Goal: Task Accomplishment & Management: Complete application form

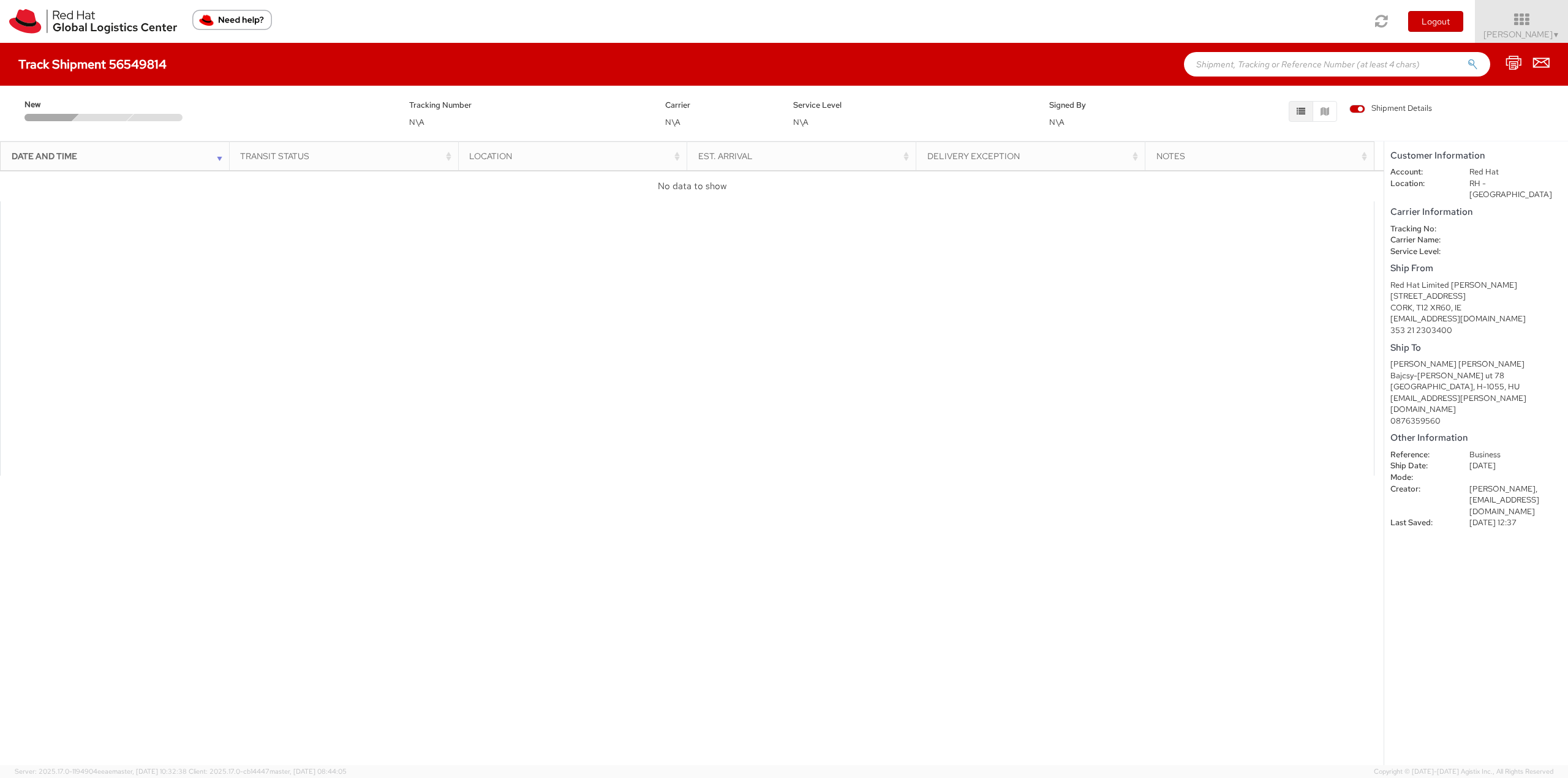
click at [1386, 107] on span "Shipment Details" at bounding box center [1390, 108] width 83 height 12
click at [0, 0] on input "Shipment Details" at bounding box center [0, 0] width 0 height 0
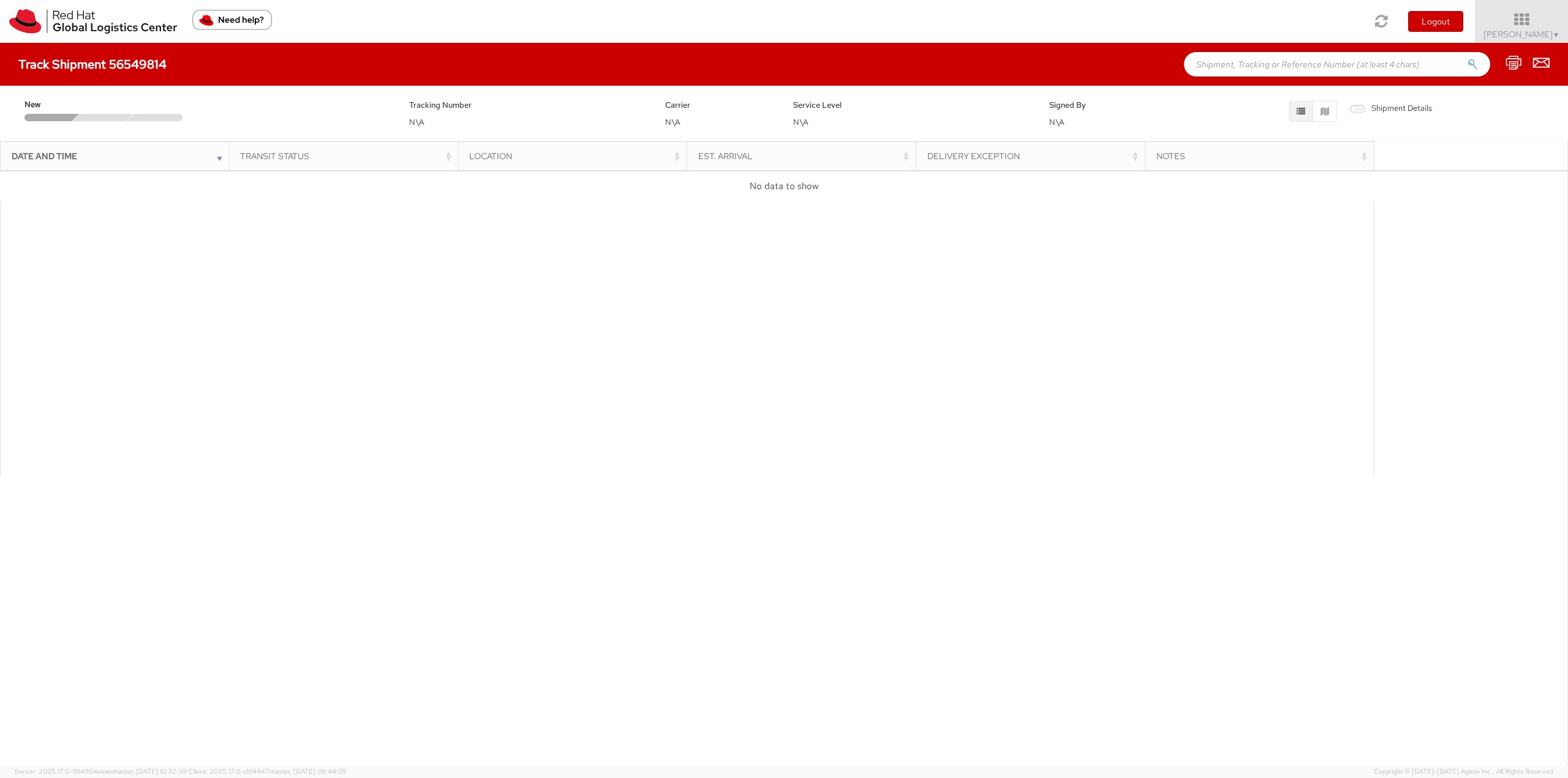
click at [1372, 104] on span "Shipment Details" at bounding box center [1390, 108] width 83 height 12
click at [0, 0] on input "Shipment Details" at bounding box center [0, 0] width 0 height 0
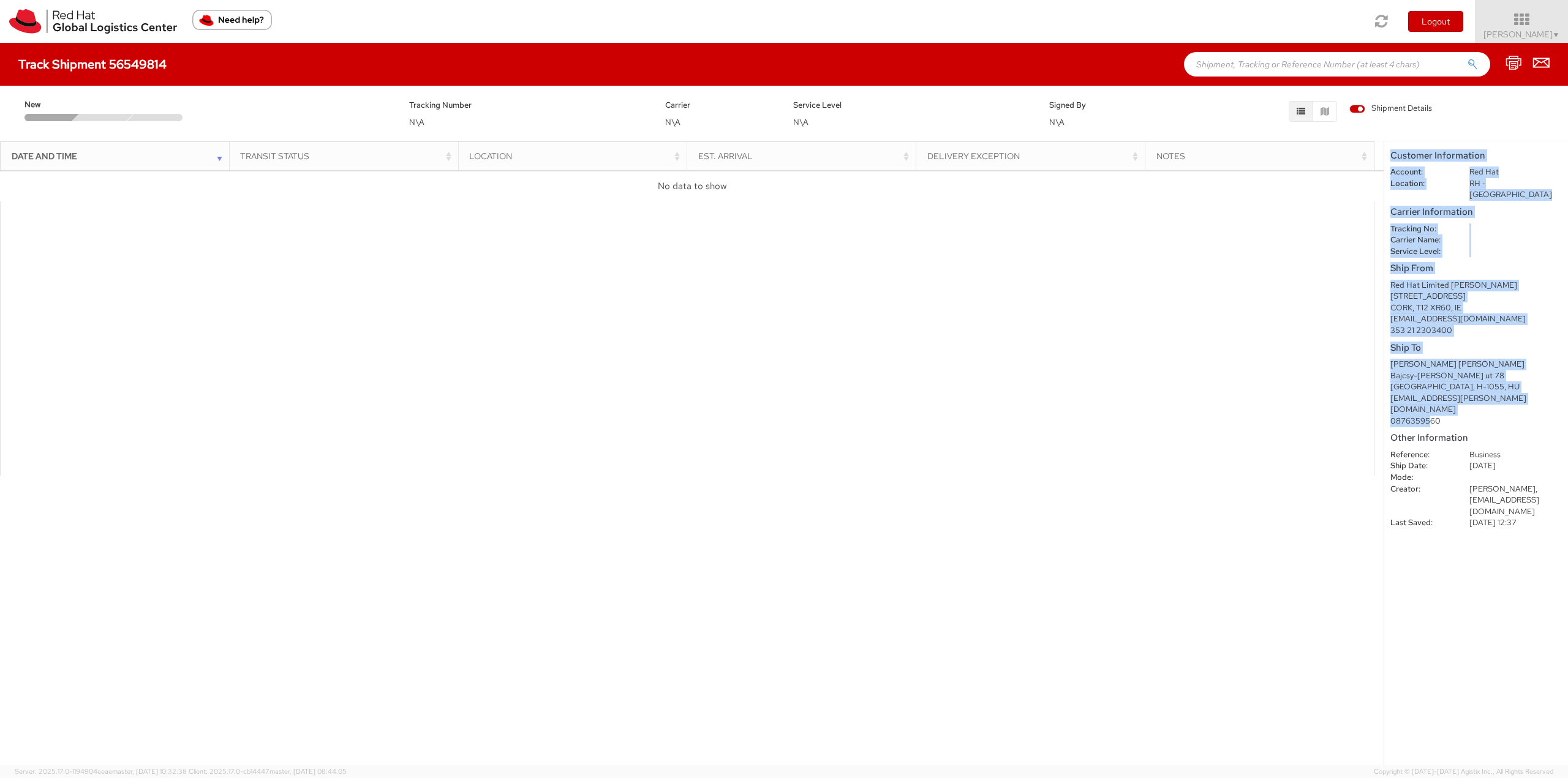
drag, startPoint x: 1407, startPoint y: 353, endPoint x: 1382, endPoint y: 256, distance: 100.2
click at [1382, 256] on div "Date and Time Transit Status Location Est. Arrival Delivery Exception Notes Loa…" at bounding box center [784, 453] width 1568 height 624
click at [1469, 302] on div "CORK, T12 XR60, IE" at bounding box center [1476, 308] width 171 height 12
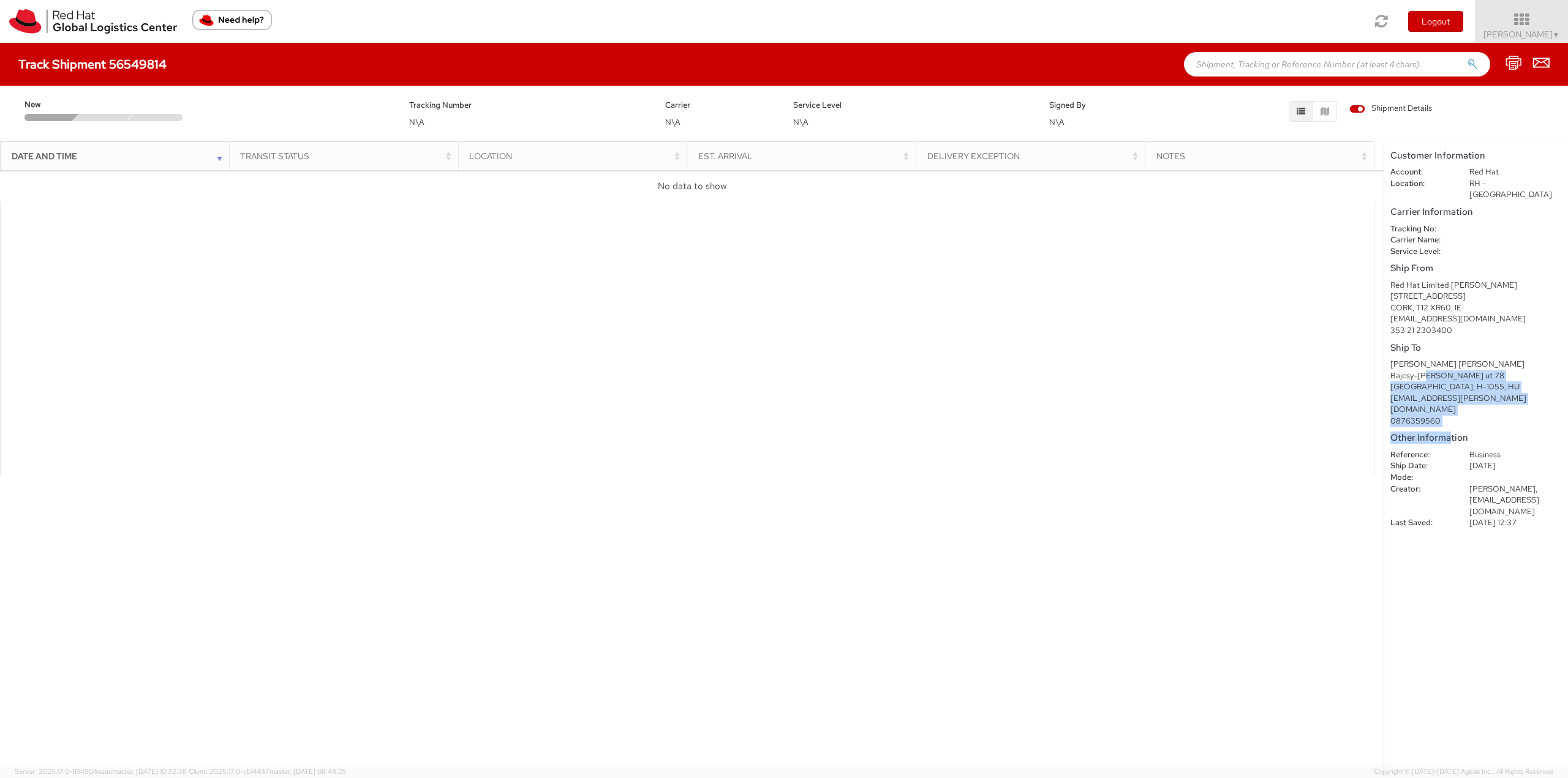
drag, startPoint x: 1445, startPoint y: 406, endPoint x: 1425, endPoint y: 356, distance: 53.9
click at [1425, 356] on shipment-details "Customer Information Account: Red Hat Location: RH - Cork Carrier Information T…" at bounding box center [1476, 453] width 184 height 623
click at [1425, 358] on div "Gabor Schletter Gabor Schletter" at bounding box center [1476, 364] width 171 height 12
drag, startPoint x: 1420, startPoint y: 352, endPoint x: 1458, endPoint y: 402, distance: 62.8
click at [1458, 402] on div "Gabor Schletter Gabor Schletter Bajcsy-Zsilinsky ut 78 Budapest, H-1055, HU gab…" at bounding box center [1476, 392] width 171 height 68
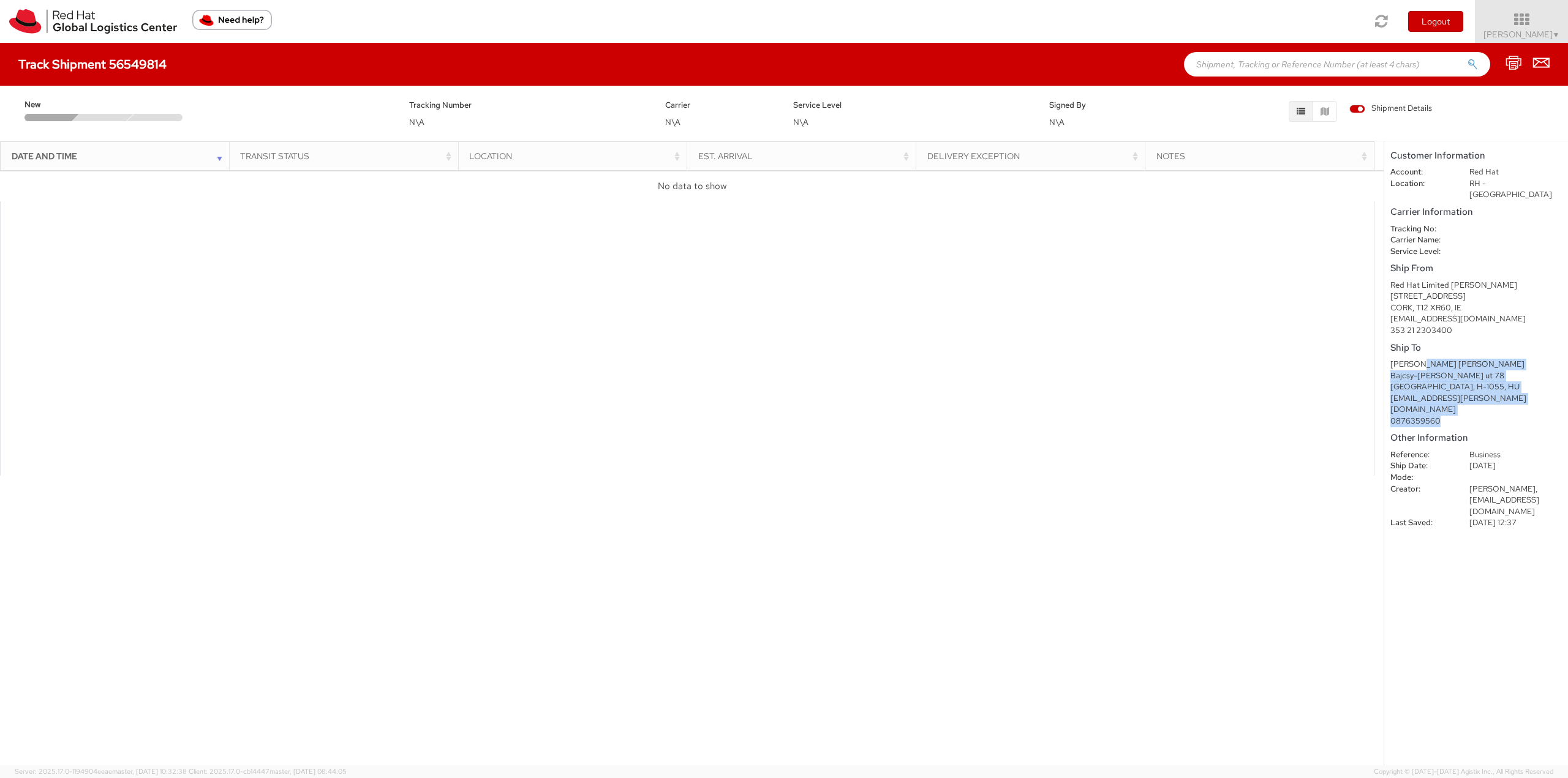
click at [1458, 415] on div "0876359560" at bounding box center [1476, 421] width 171 height 12
drag, startPoint x: 1449, startPoint y: 404, endPoint x: 1400, endPoint y: 342, distance: 79.0
click at [1400, 342] on div "Ship To Gabor Schletter Gabor Schletter Bajcsy-Zsilinsky ut 78 Budapest, H-1055…" at bounding box center [1476, 383] width 171 height 87
click at [1403, 342] on div "Ship To Gabor Schletter Gabor Schletter Bajcsy-Zsilinsky ut 78 Budapest, H-1055…" at bounding box center [1476, 383] width 171 height 87
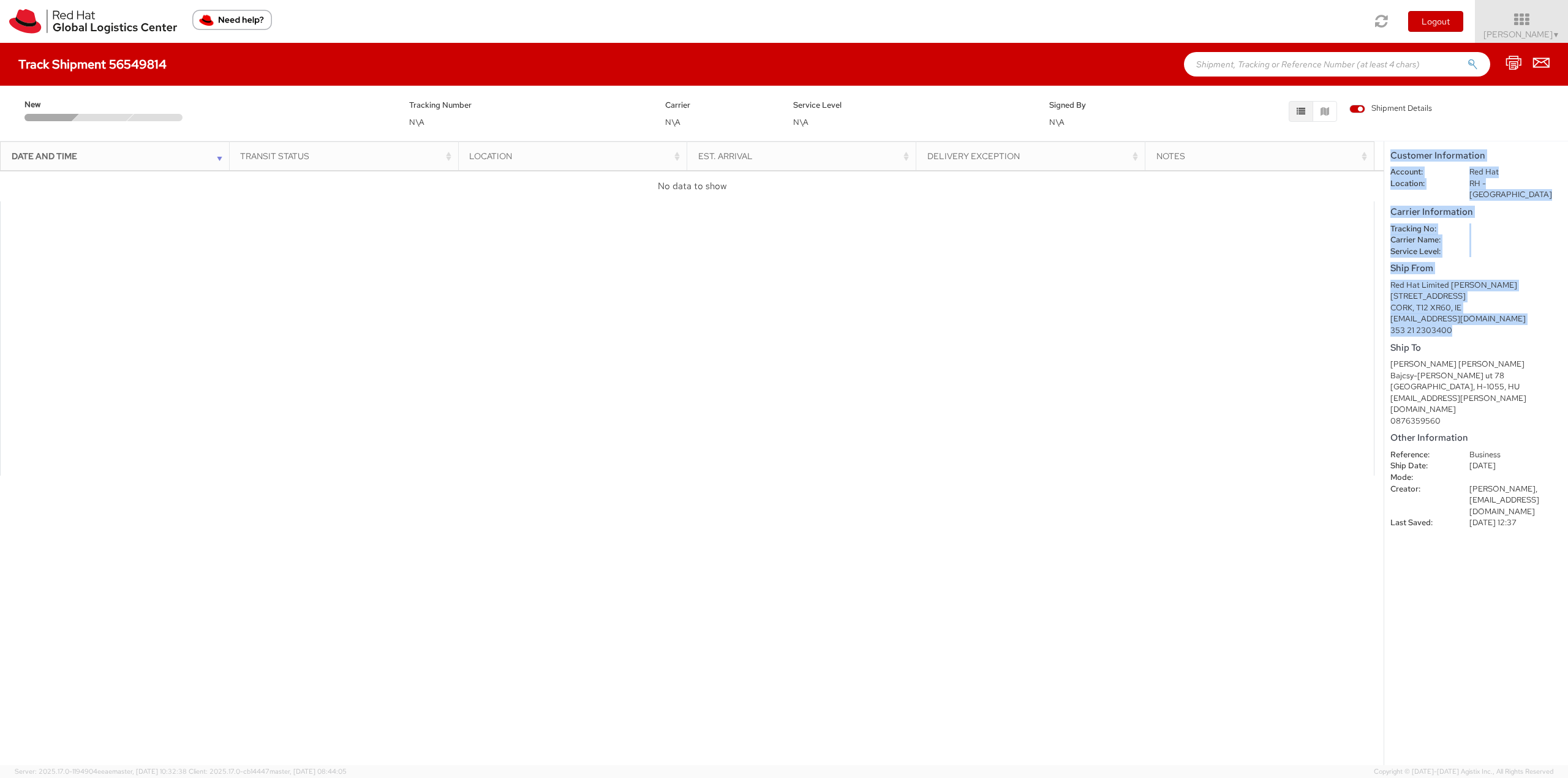
drag, startPoint x: 1469, startPoint y: 323, endPoint x: 1392, endPoint y: 151, distance: 188.4
click at [1392, 151] on shipment-details "Customer Information Account: Red Hat Location: RH - Cork Carrier Information T…" at bounding box center [1476, 453] width 184 height 623
click at [1415, 141] on div "Date and Time Transit Status Location Est. Arrival Delivery Exception Notes Loa…" at bounding box center [784, 453] width 1568 height 624
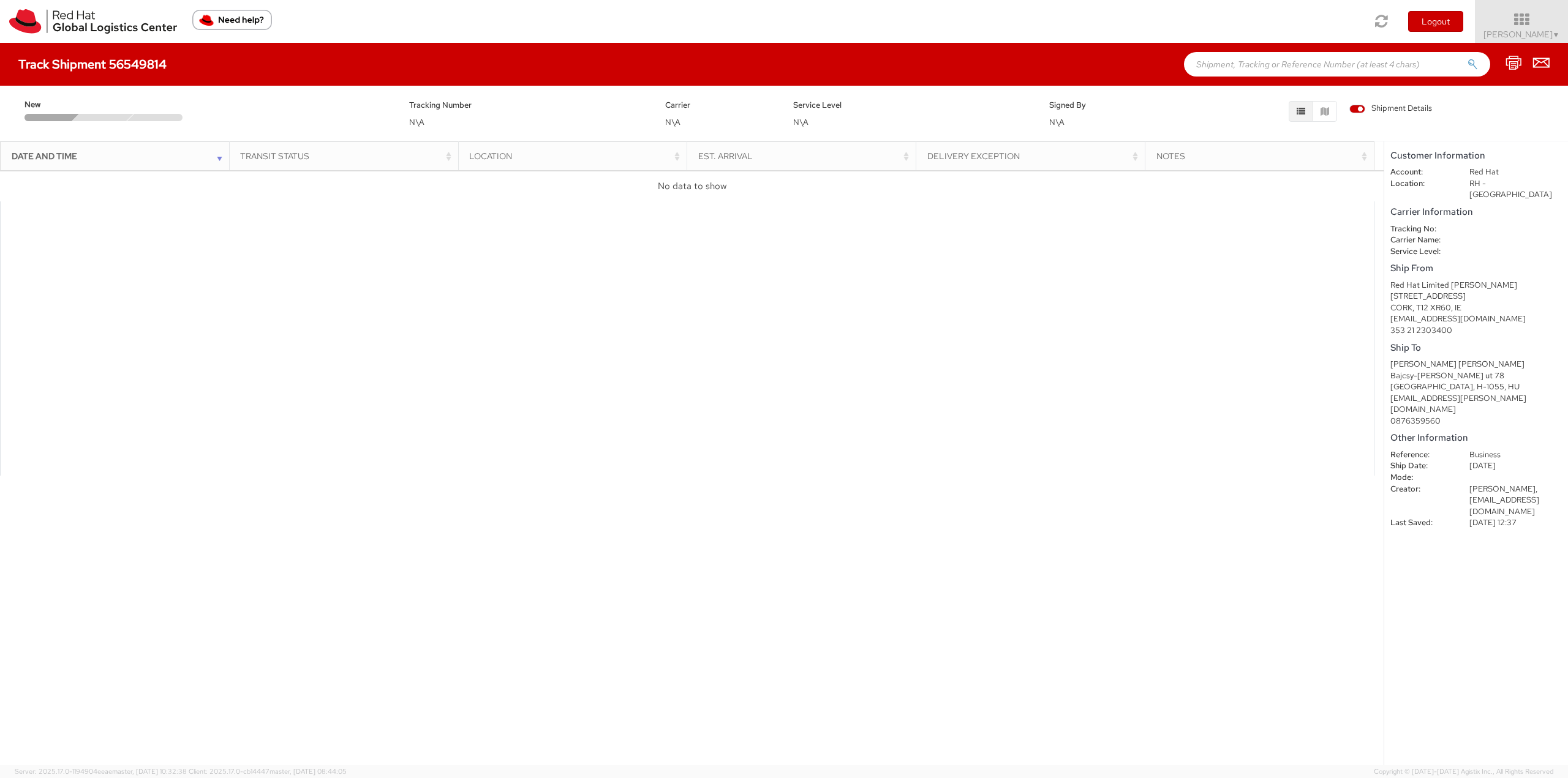
drag, startPoint x: 1540, startPoint y: 494, endPoint x: 1393, endPoint y: 150, distance: 374.1
click at [1381, 163] on div "Date and Time Transit Status Location Est. Arrival Delivery Exception Notes Loa…" at bounding box center [784, 453] width 1568 height 624
click at [1408, 142] on shipment-details "Customer Information Account: Red Hat Location: RH - Cork Carrier Information T…" at bounding box center [1476, 453] width 184 height 623
click at [1420, 128] on div "New Tracking Number N\A Carrier N\A Service Level N\A Signed By N\A Shipment De…" at bounding box center [784, 110] width 1568 height 49
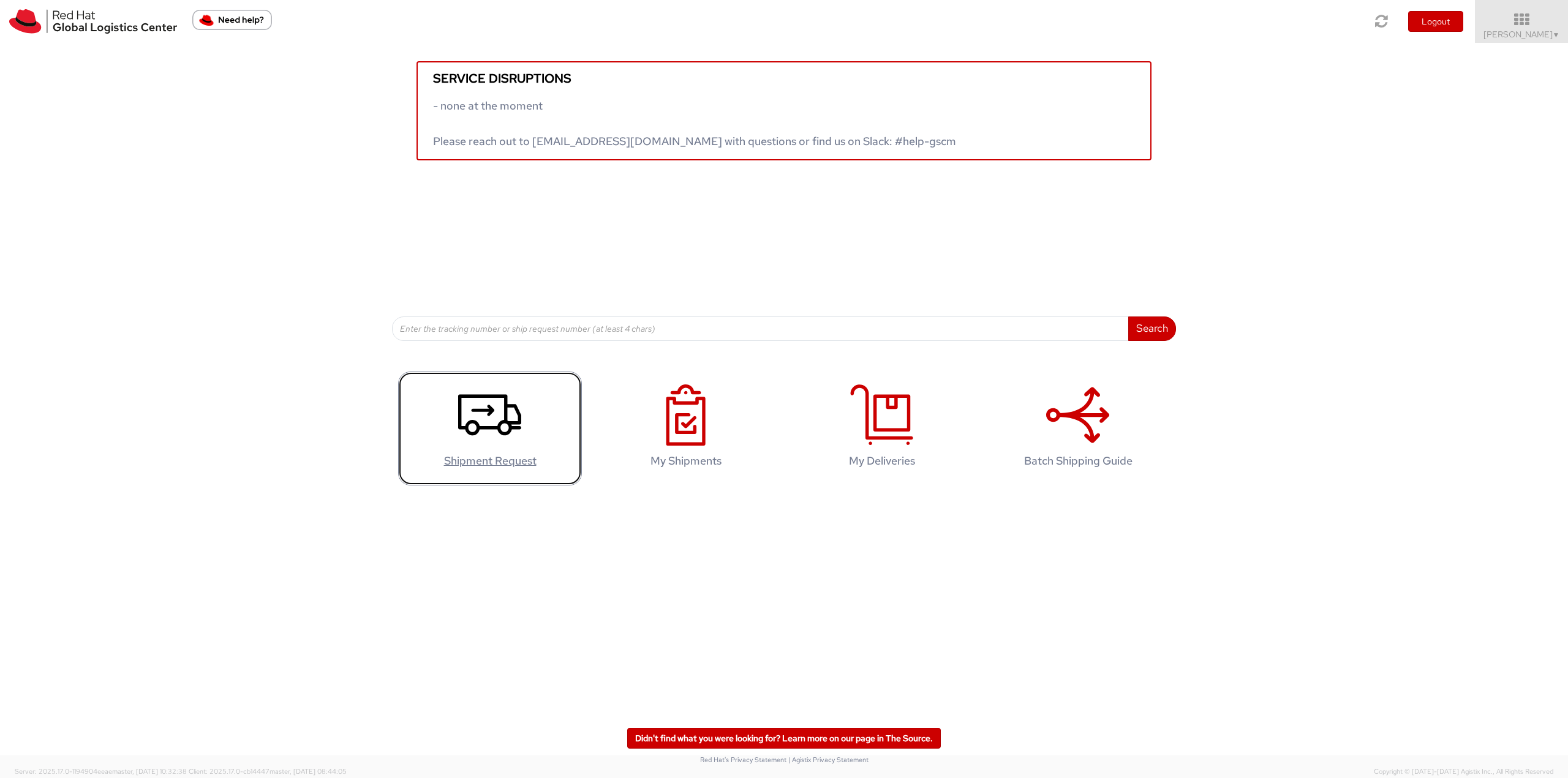
click at [486, 427] on use at bounding box center [489, 414] width 63 height 41
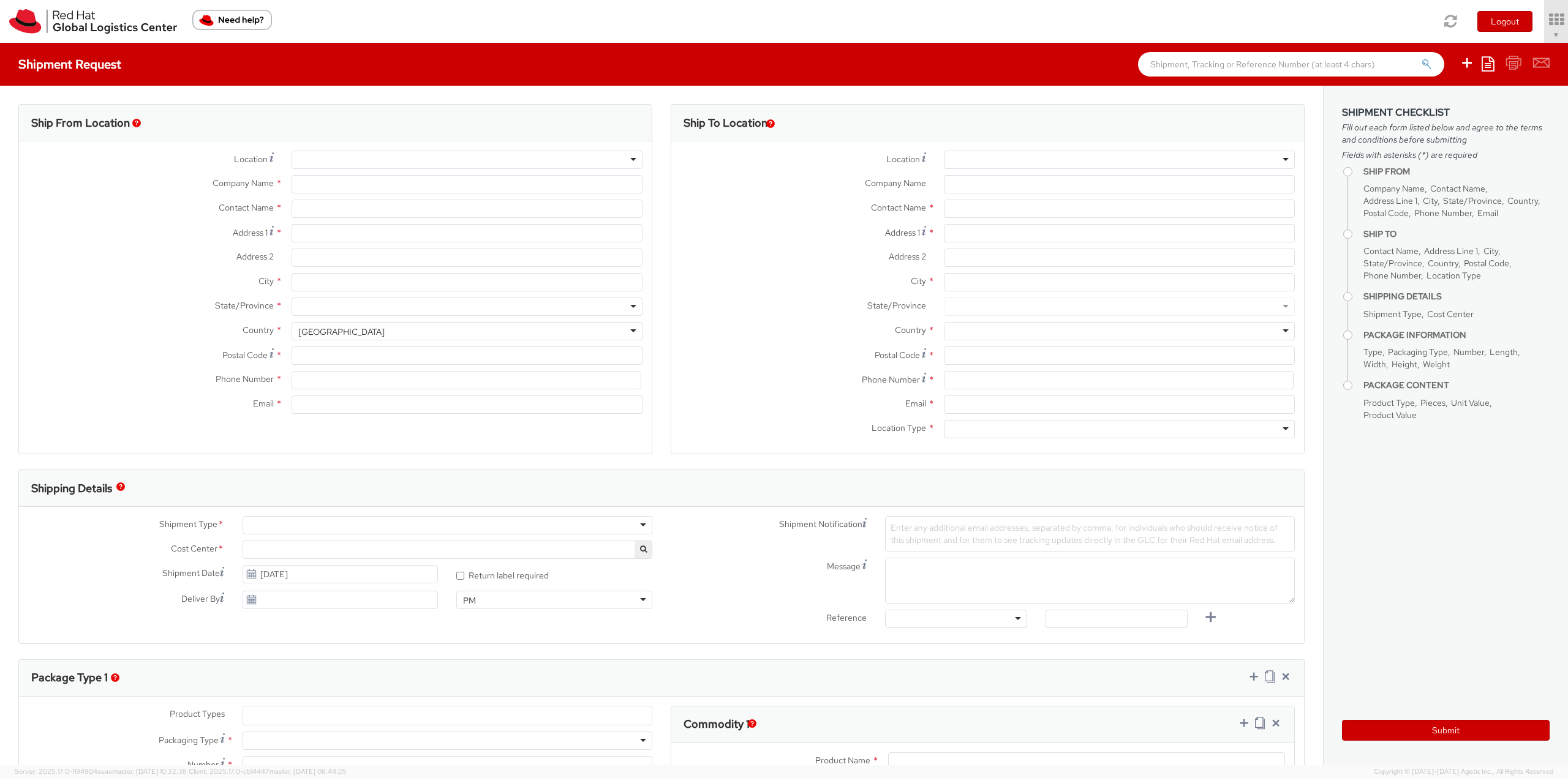
type input "Red Hat Limited"
type input "[PERSON_NAME]"
type input "[STREET_ADDRESS]"
type input "Kinsale Rd"
type input "[GEOGRAPHIC_DATA]"
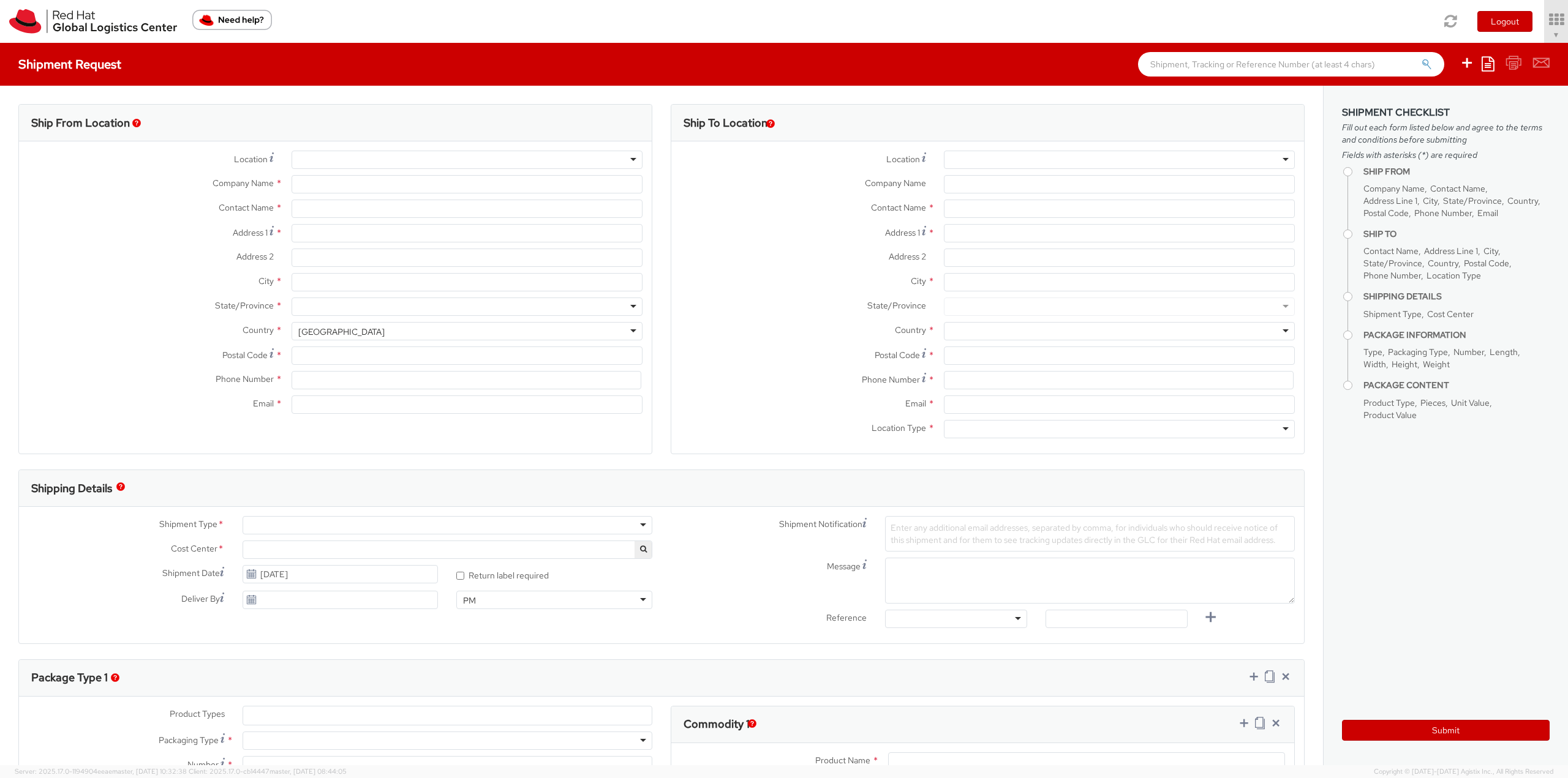
type input "T12 XR60"
type input "353 21 2303400"
type input "[EMAIL_ADDRESS][DOMAIN_NAME]"
select select "CM"
select select "KGS"
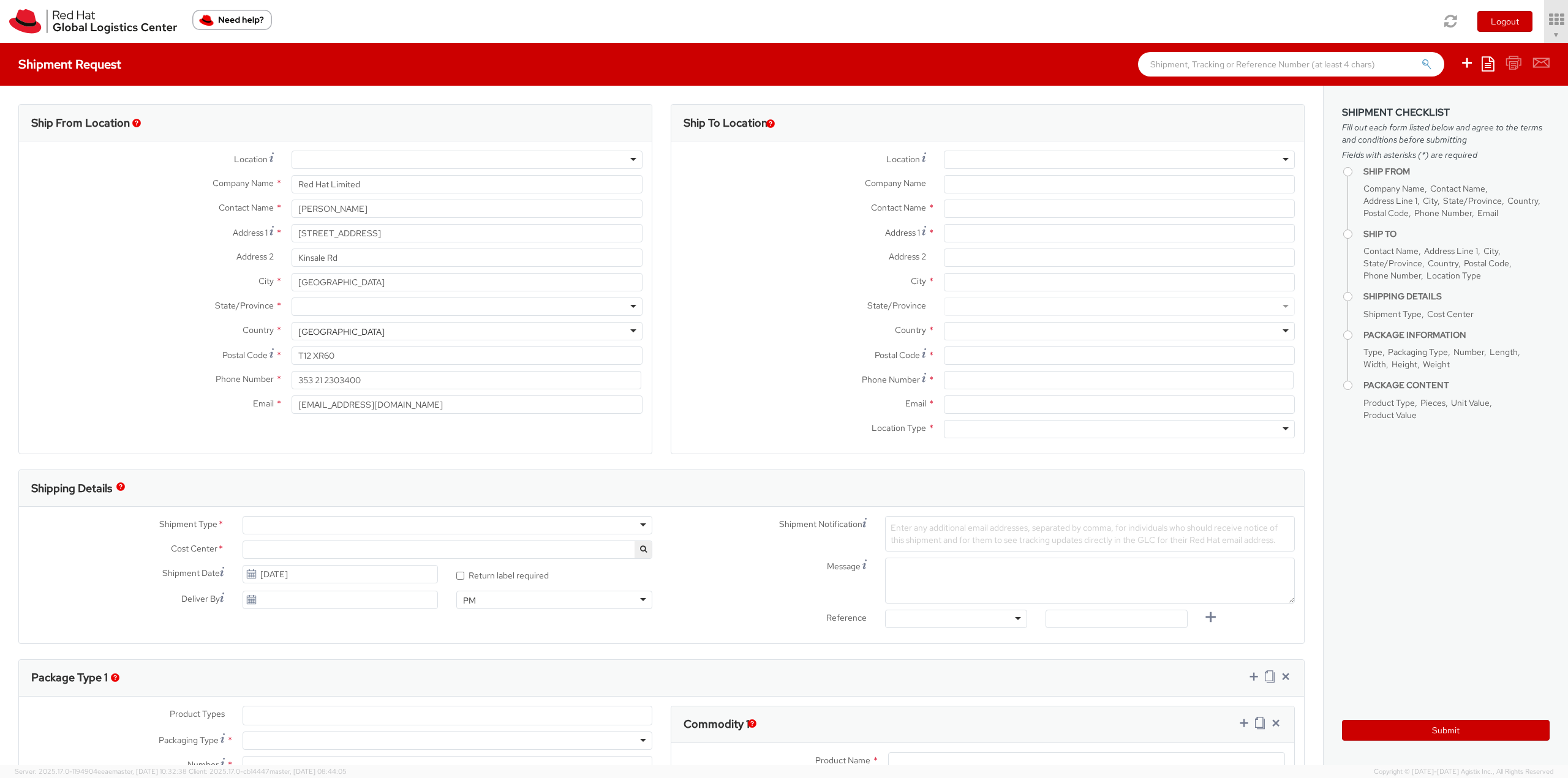
select select "762"
select select
click at [1026, 191] on input "Company Name *" at bounding box center [1119, 184] width 351 height 18
type input "Price Waterhouse Coopers"
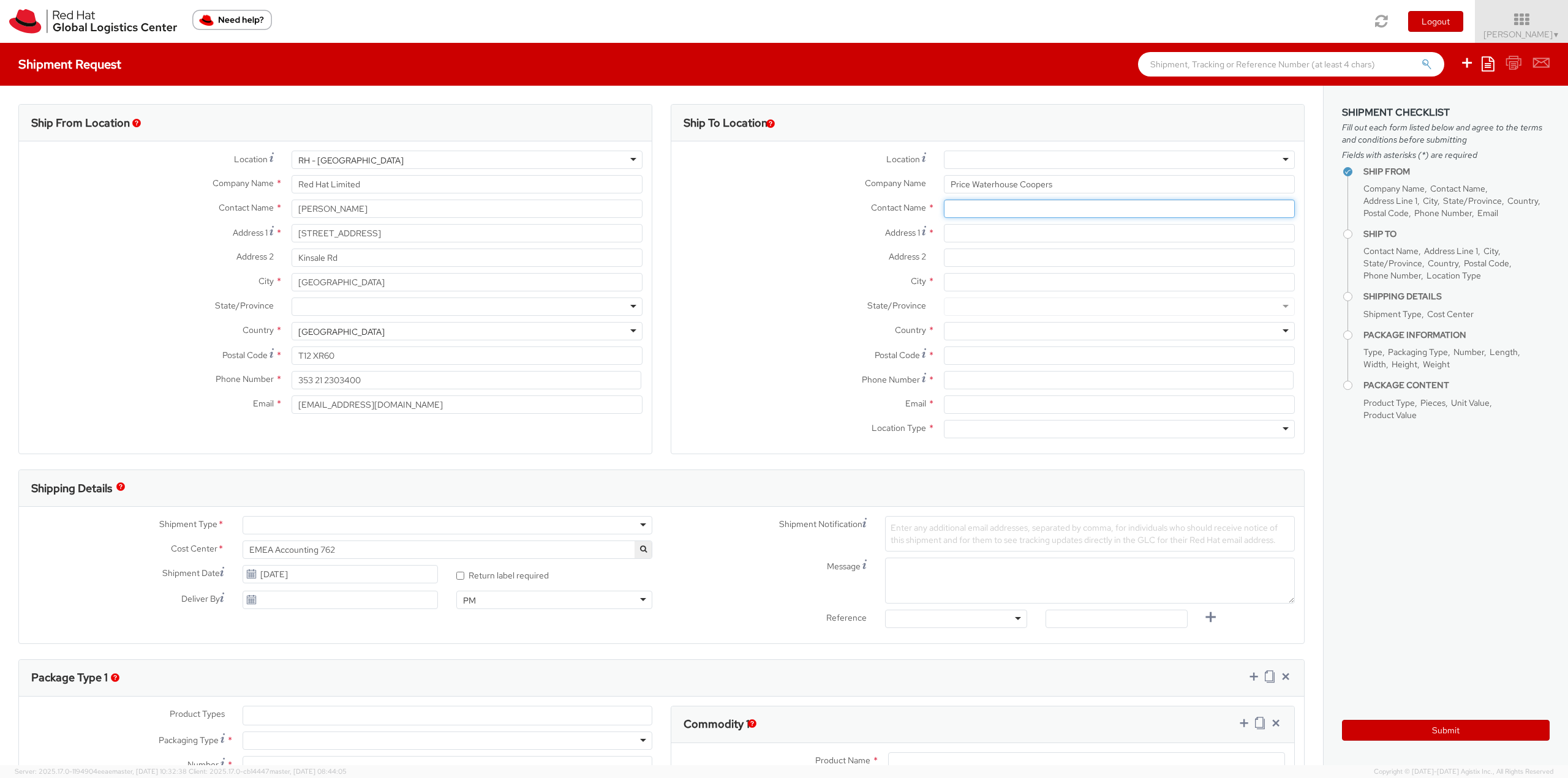
click at [996, 203] on input "text" at bounding box center [1119, 209] width 351 height 18
type input "[PERSON_NAME]"
click at [962, 229] on input "Address 1 *" at bounding box center [1119, 233] width 351 height 18
paste input "Bajcsy-[STREET_ADDRESS]"
type input "Bajcsy-[STREET_ADDRESS]"
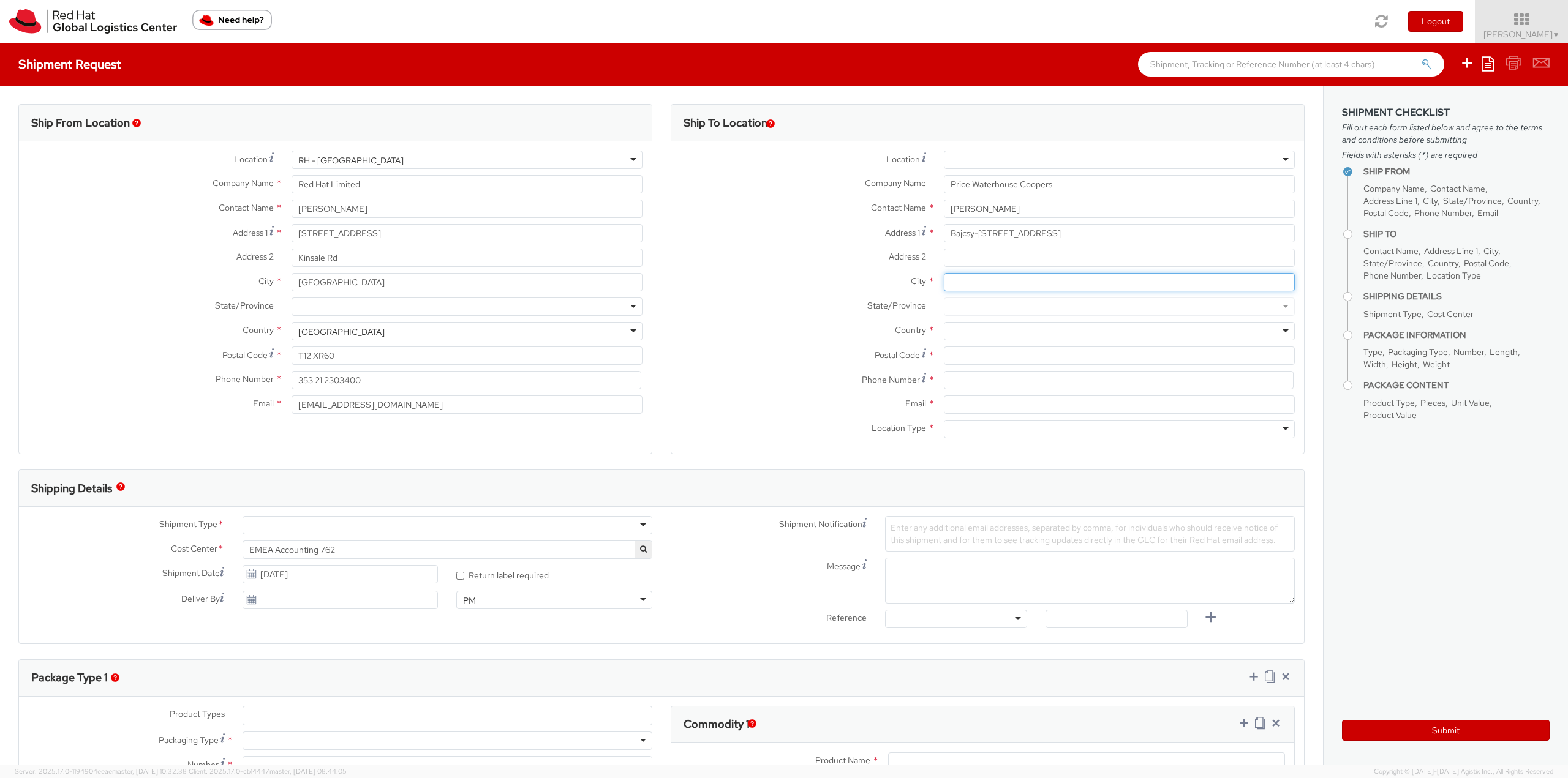
click at [974, 279] on input "City *" at bounding box center [1119, 282] width 351 height 18
type input "[GEOGRAPHIC_DATA]"
click at [968, 329] on div at bounding box center [1119, 331] width 351 height 18
type input "[GEOGRAPHIC_DATA]"
click at [986, 354] on input "Postal Code *" at bounding box center [1119, 356] width 351 height 18
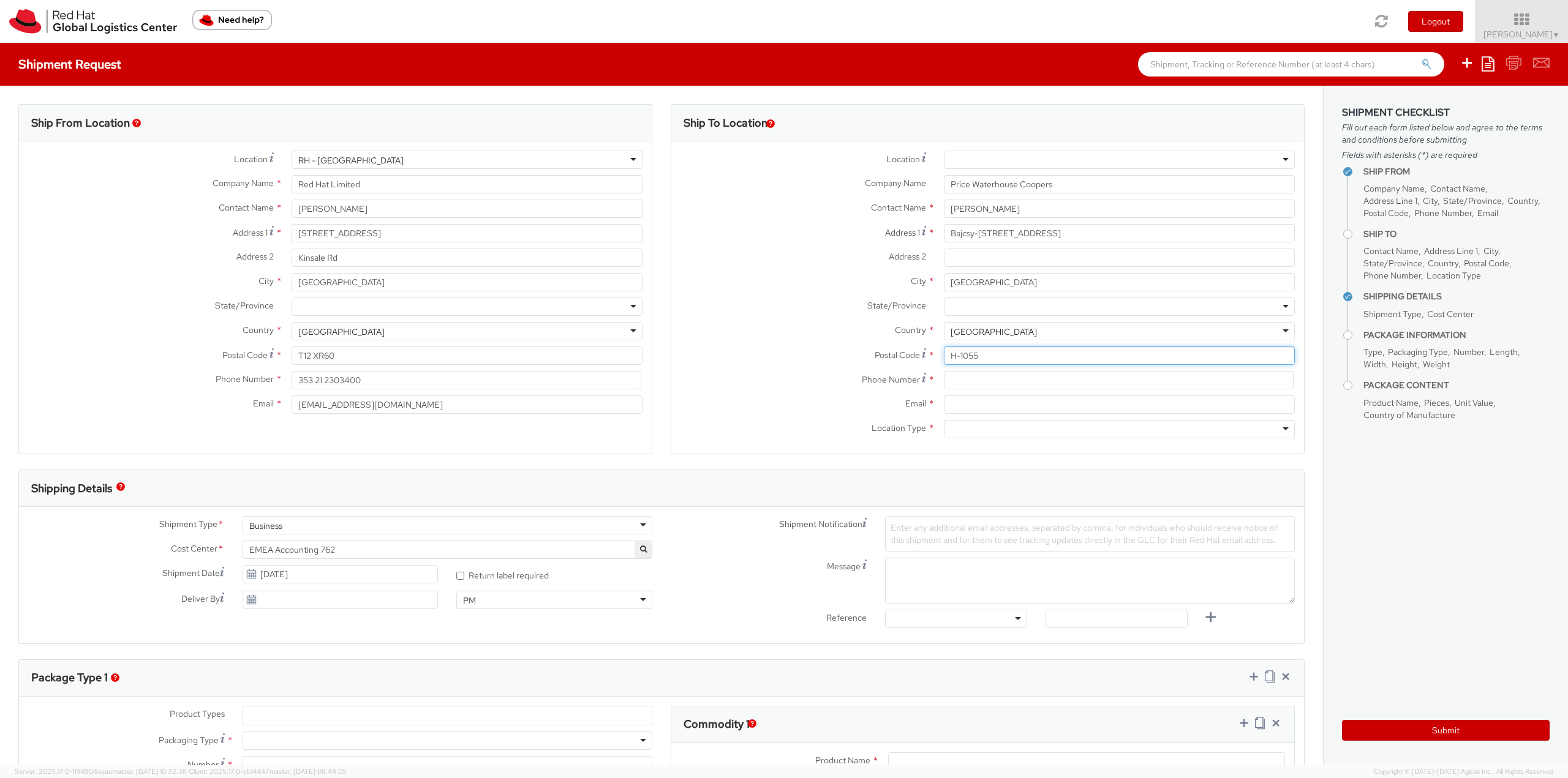
type input "H-1055"
click at [962, 377] on input at bounding box center [1118, 380] width 350 height 18
type input "0876359560"
type input "[GEOGRAPHIC_DATA]"
type input "[EMAIL_ADDRESS][DOMAIN_NAME]"
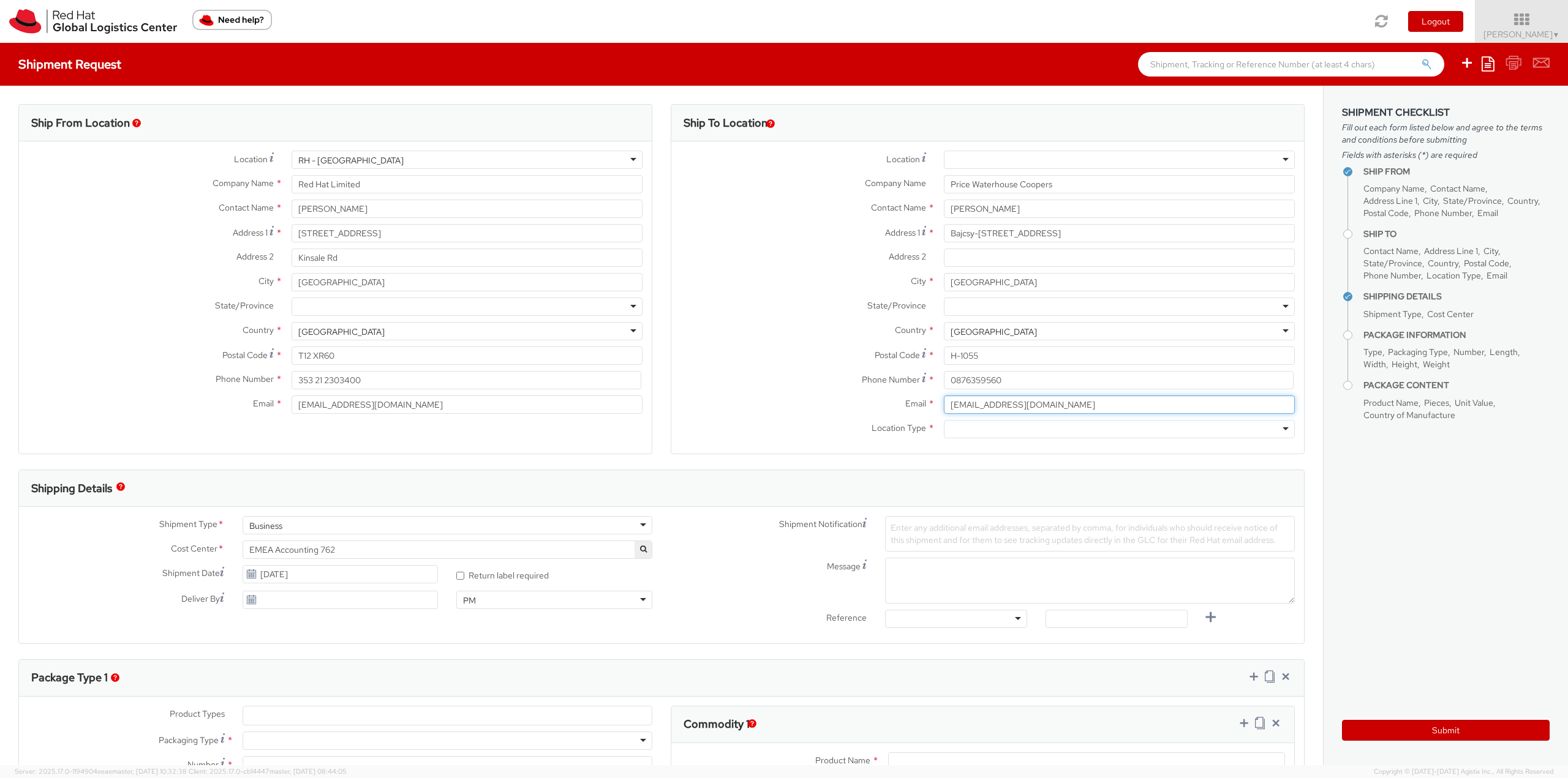
drag, startPoint x: 1059, startPoint y: 399, endPoint x: 862, endPoint y: 399, distance: 197.0
click at [862, 399] on div "Email * [EMAIL_ADDRESS][DOMAIN_NAME]" at bounding box center [987, 404] width 633 height 18
type input "[EMAIL_ADDRESS][PERSON_NAME][DOMAIN_NAME]"
click at [944, 427] on div at bounding box center [1119, 429] width 351 height 18
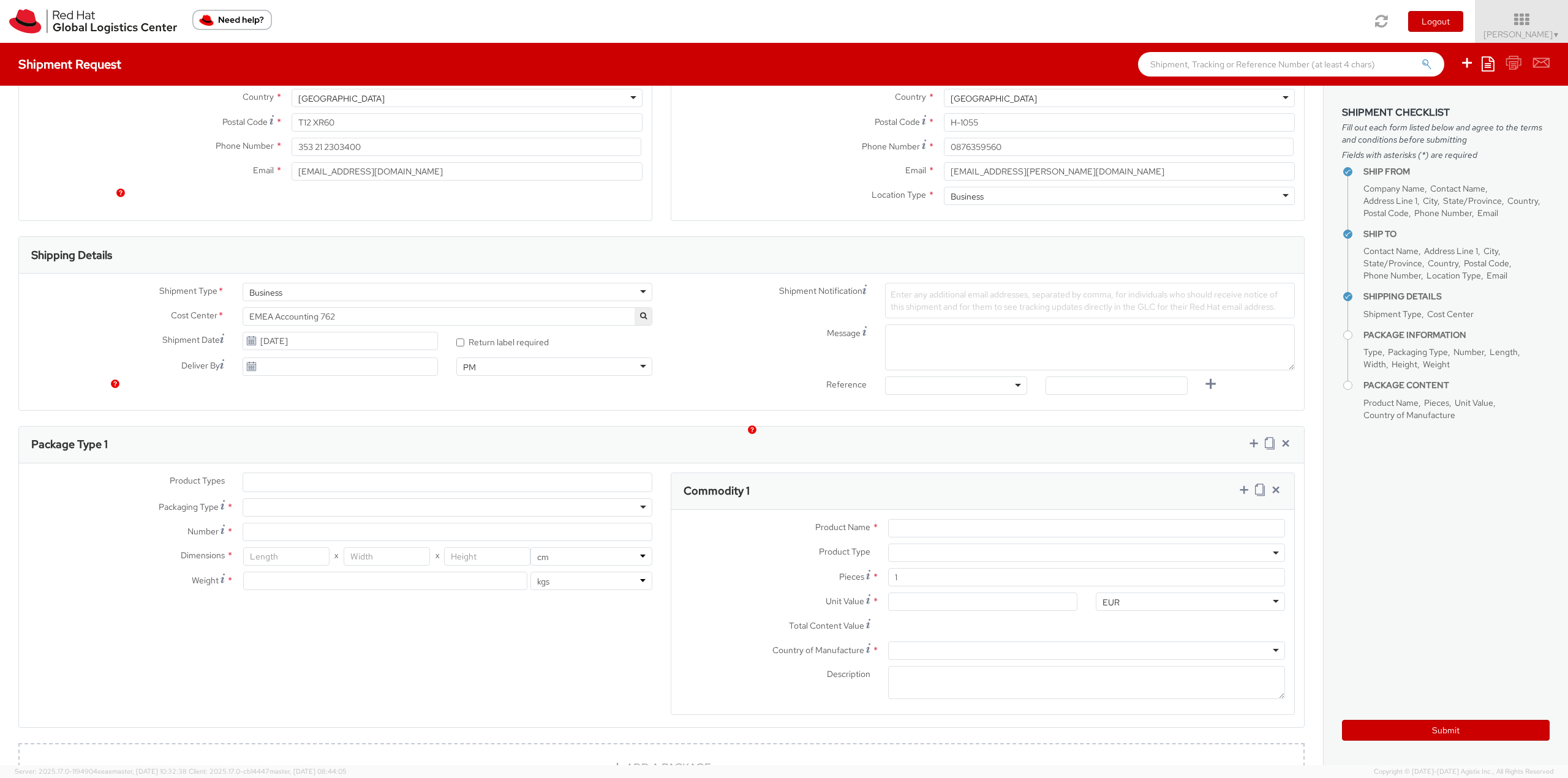
scroll to position [306, 0]
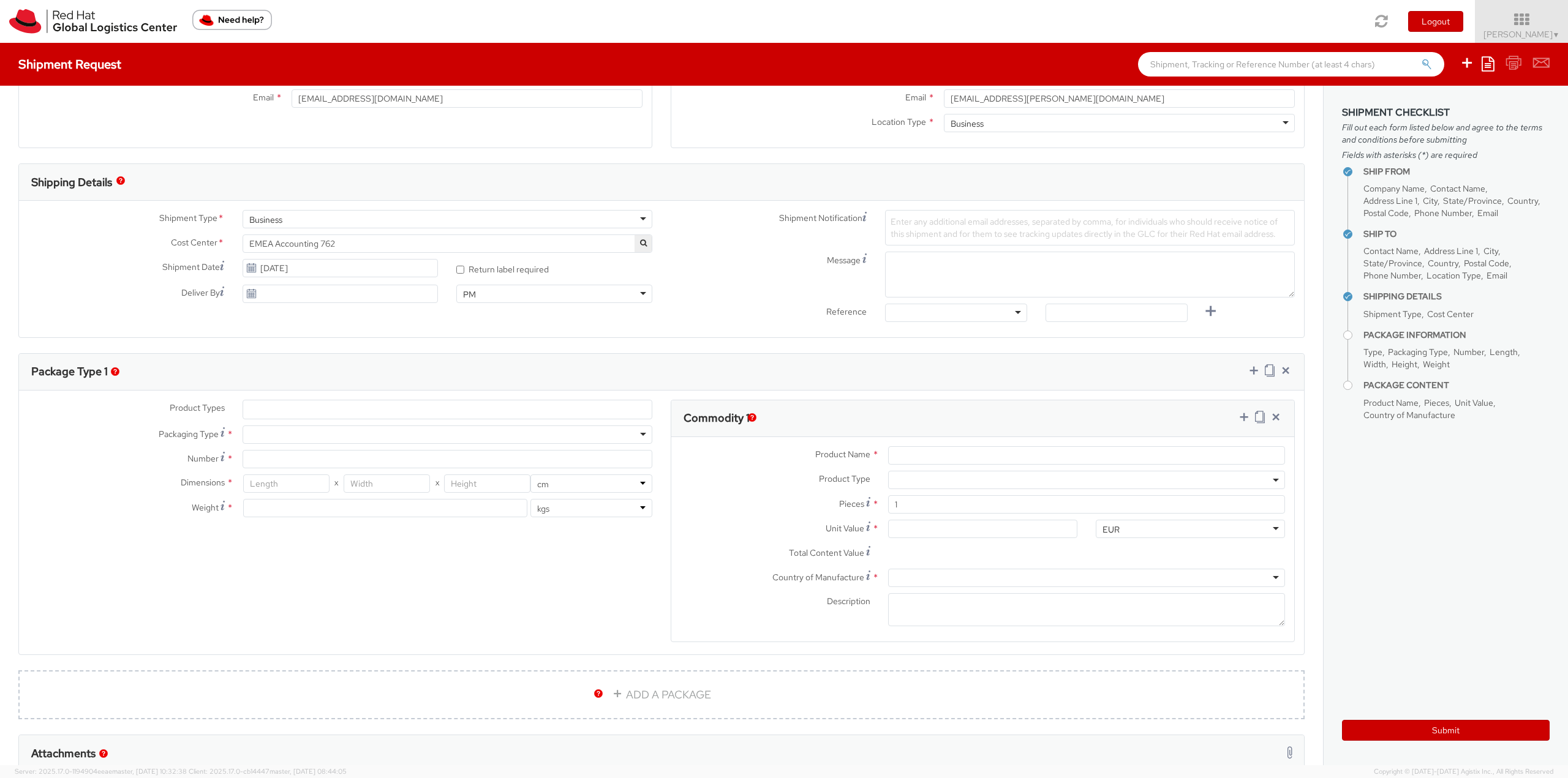
click at [337, 400] on ul at bounding box center [447, 409] width 409 height 18
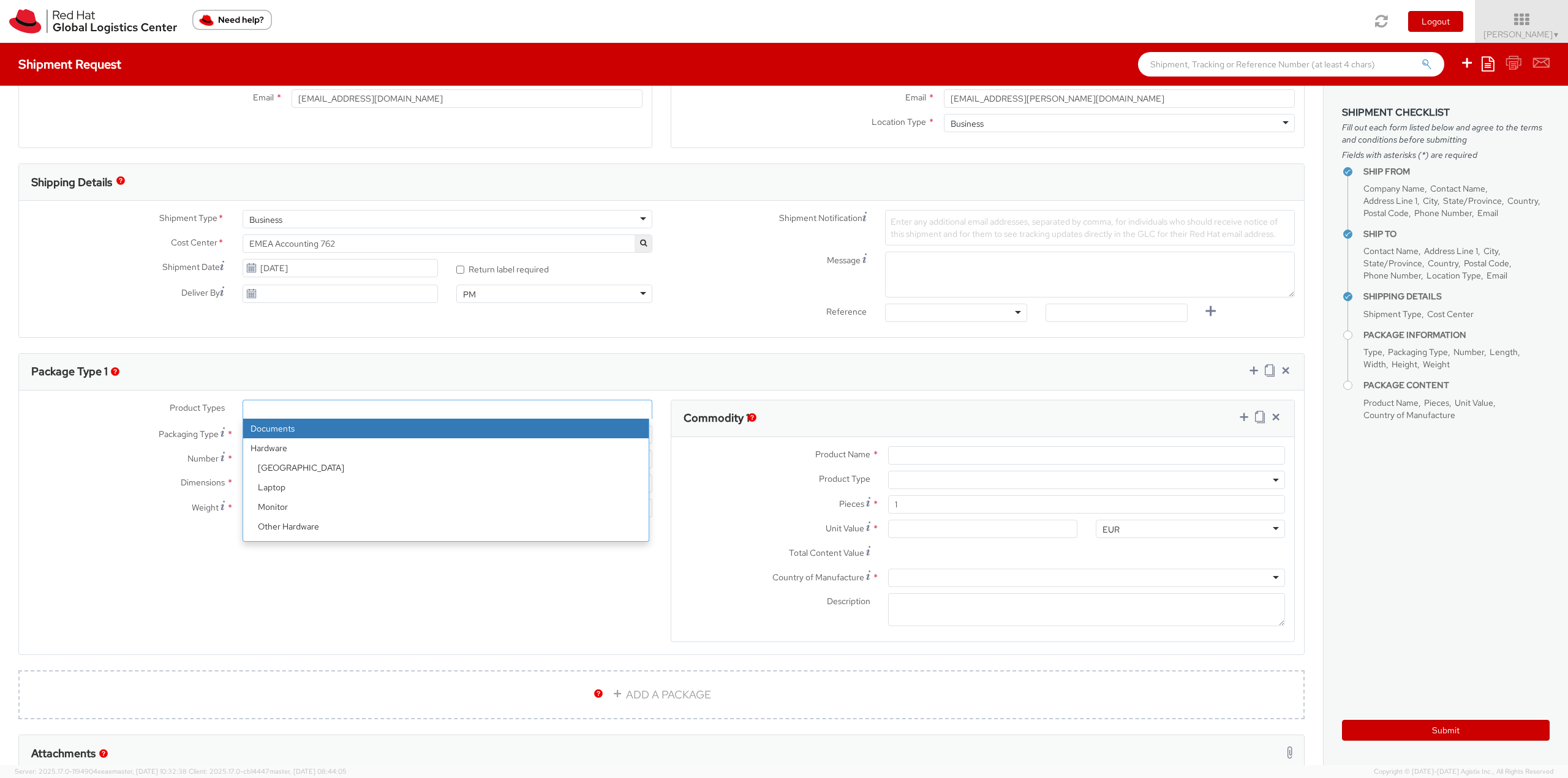
select select "DOCUMENT"
type input "Documents"
select select "DOCUMENT"
type input "1.00"
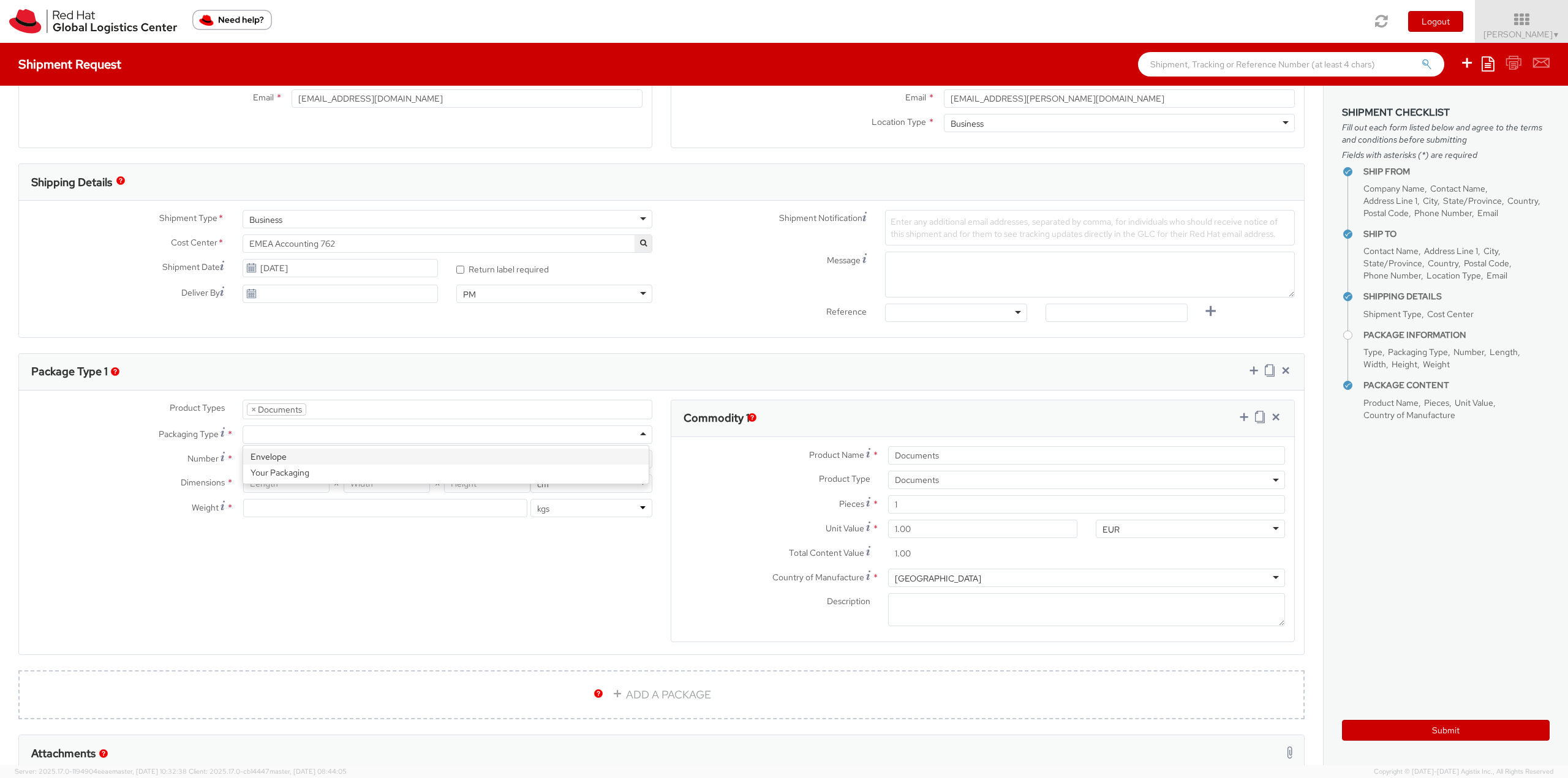
click at [336, 436] on div at bounding box center [448, 434] width 410 height 18
type input "1"
type input "24.13"
type input "31.75"
type input "0.64"
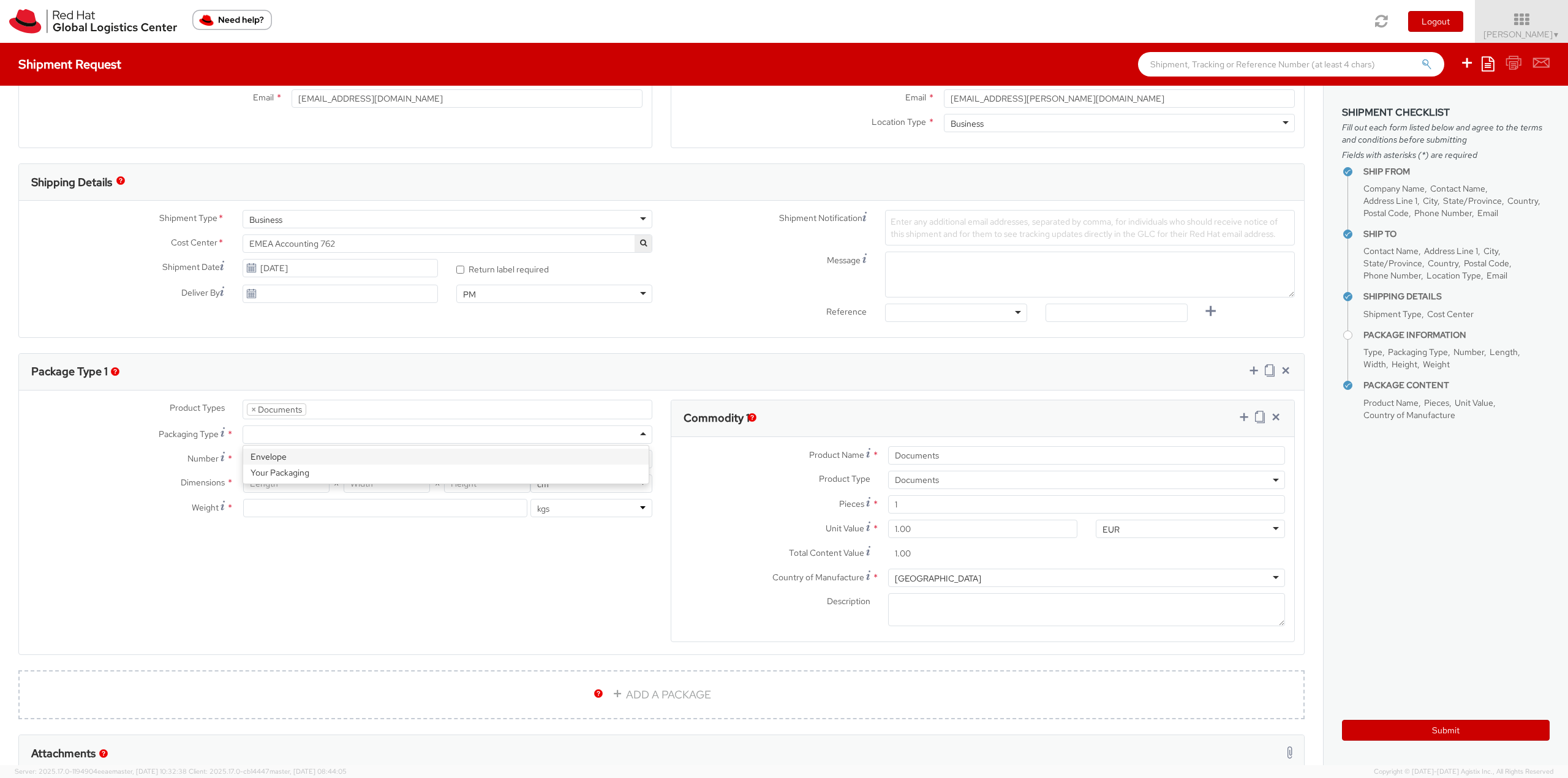
type input "0.5"
click at [477, 600] on div "Product Types * Documents Docking Station Laptop Monitor Other Hardware Server …" at bounding box center [661, 528] width 1285 height 259
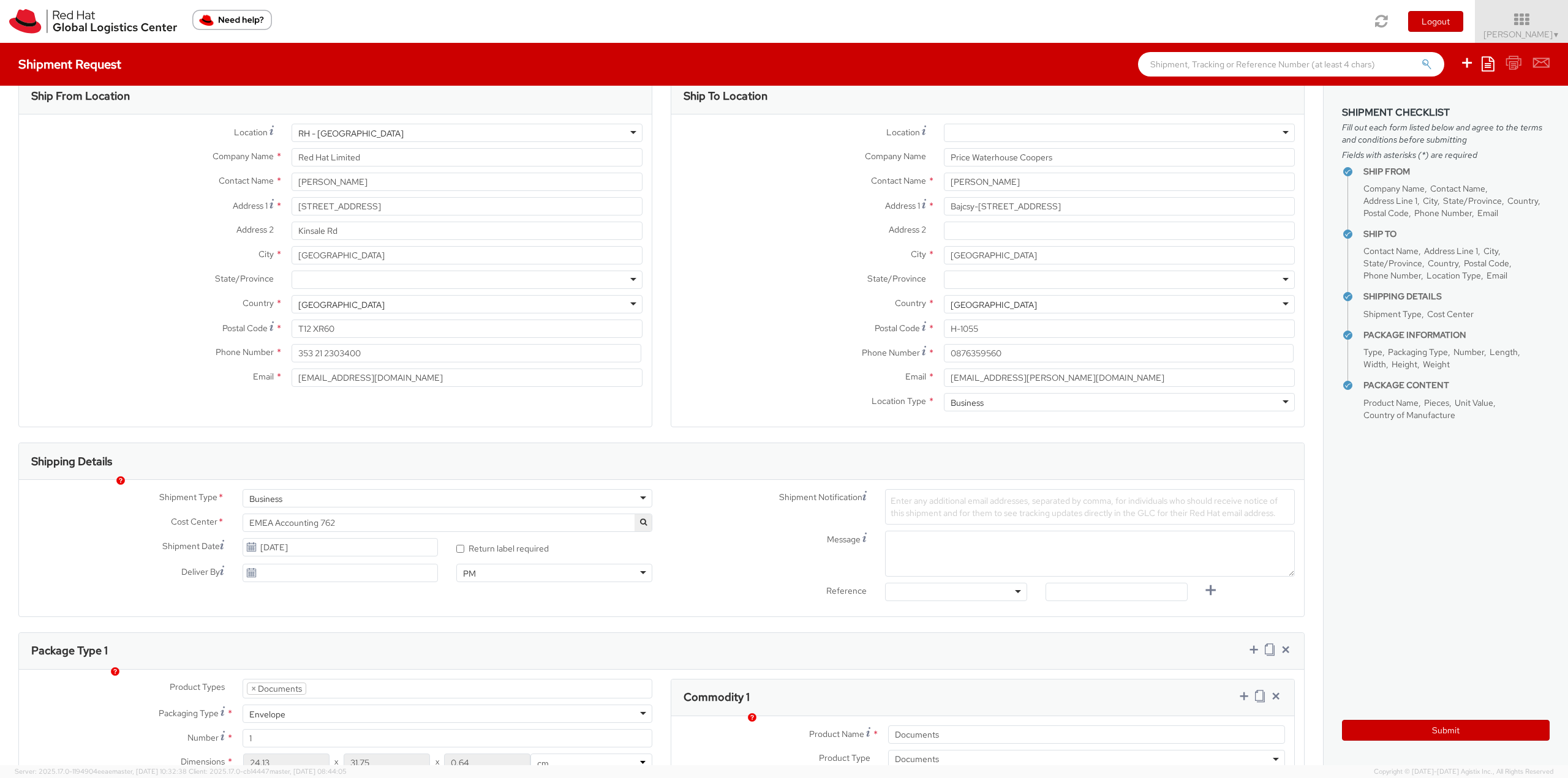
scroll to position [6, 0]
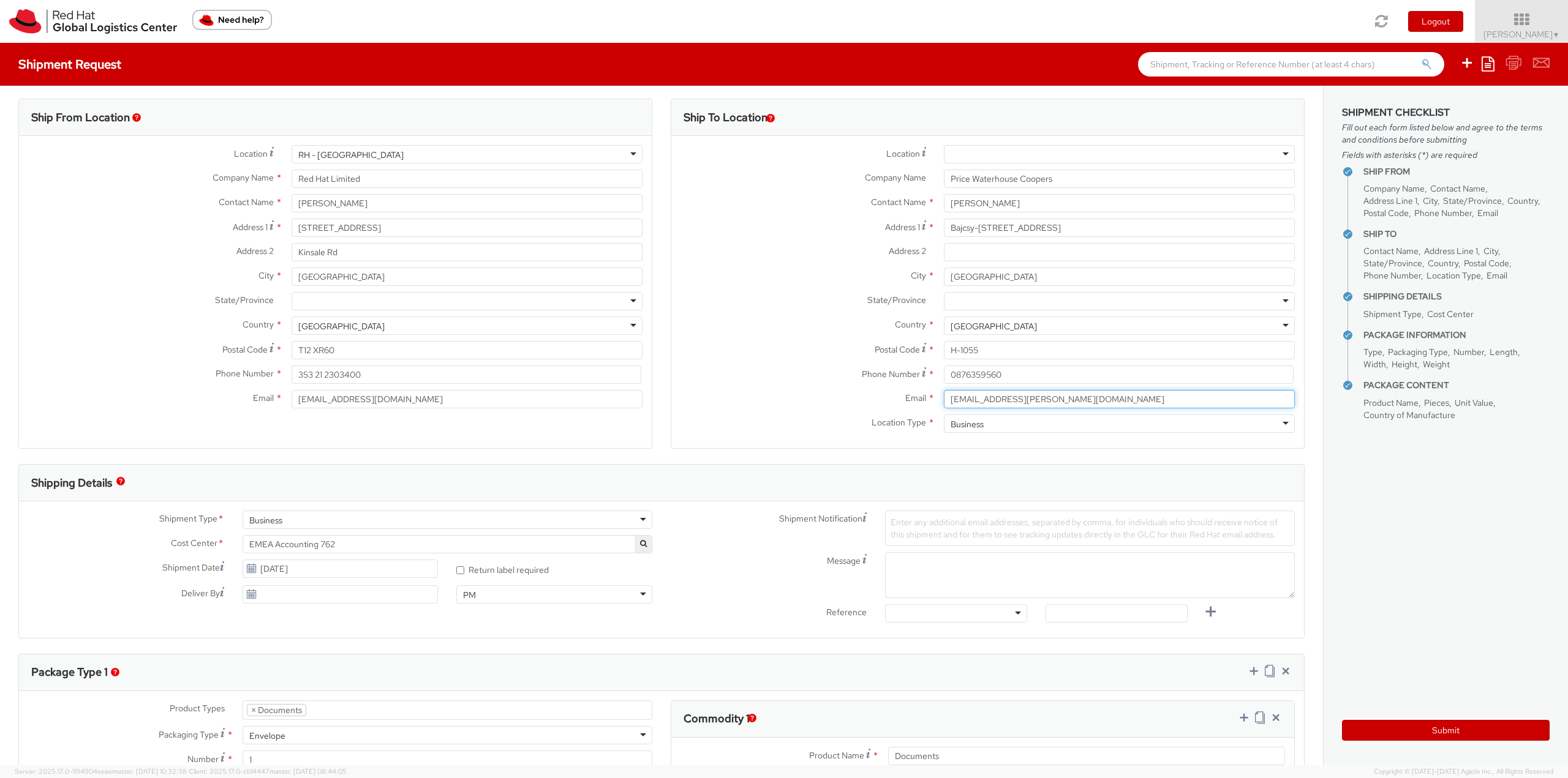
click at [1084, 401] on input "[EMAIL_ADDRESS][PERSON_NAME][DOMAIN_NAME]" at bounding box center [1119, 399] width 351 height 18
click at [1454, 730] on button "Submit" at bounding box center [1445, 730] width 207 height 21
